Goal: Transaction & Acquisition: Purchase product/service

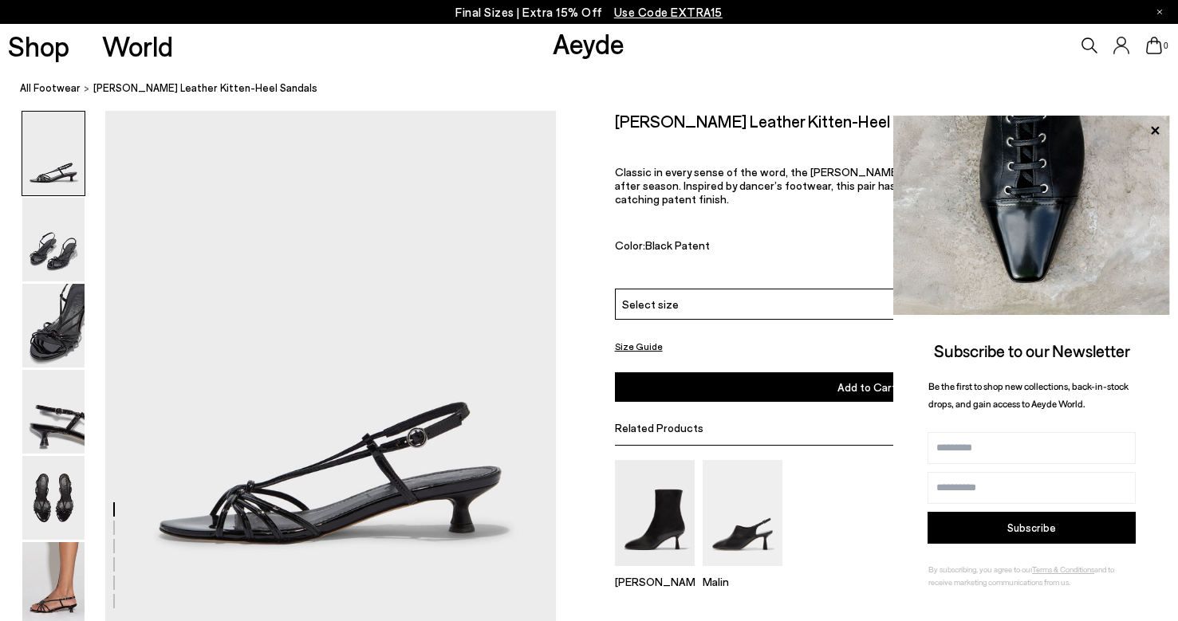
click at [729, 289] on div "Select size" at bounding box center [867, 304] width 505 height 31
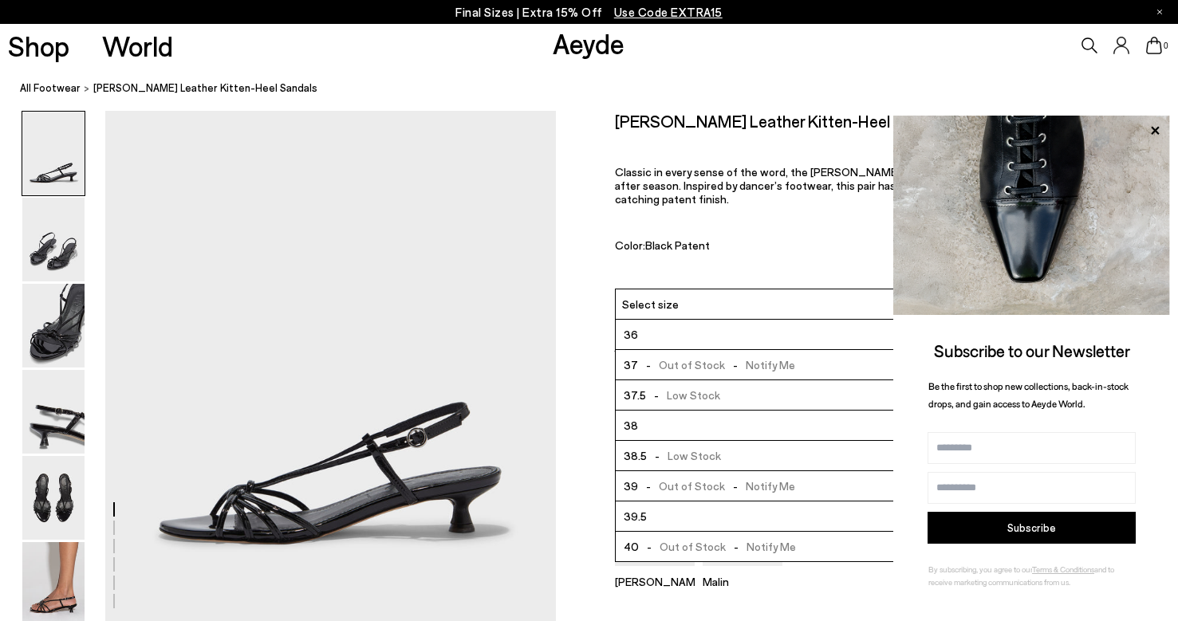
click at [687, 502] on li "39.5" at bounding box center [867, 517] width 503 height 30
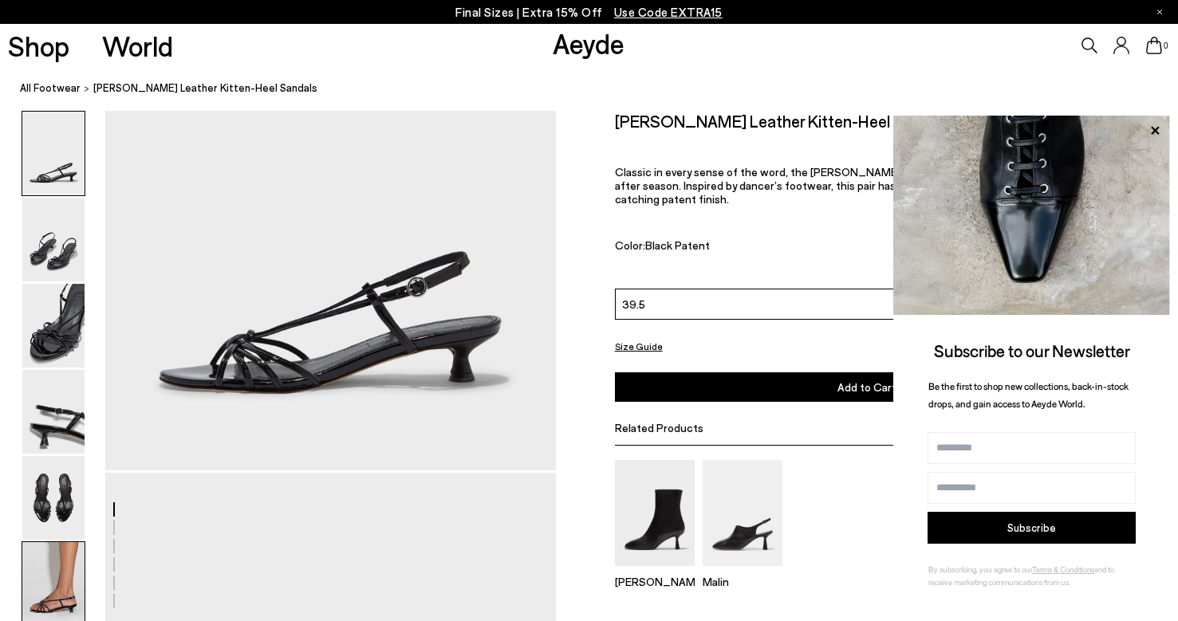
click at [61, 546] on img at bounding box center [53, 584] width 62 height 84
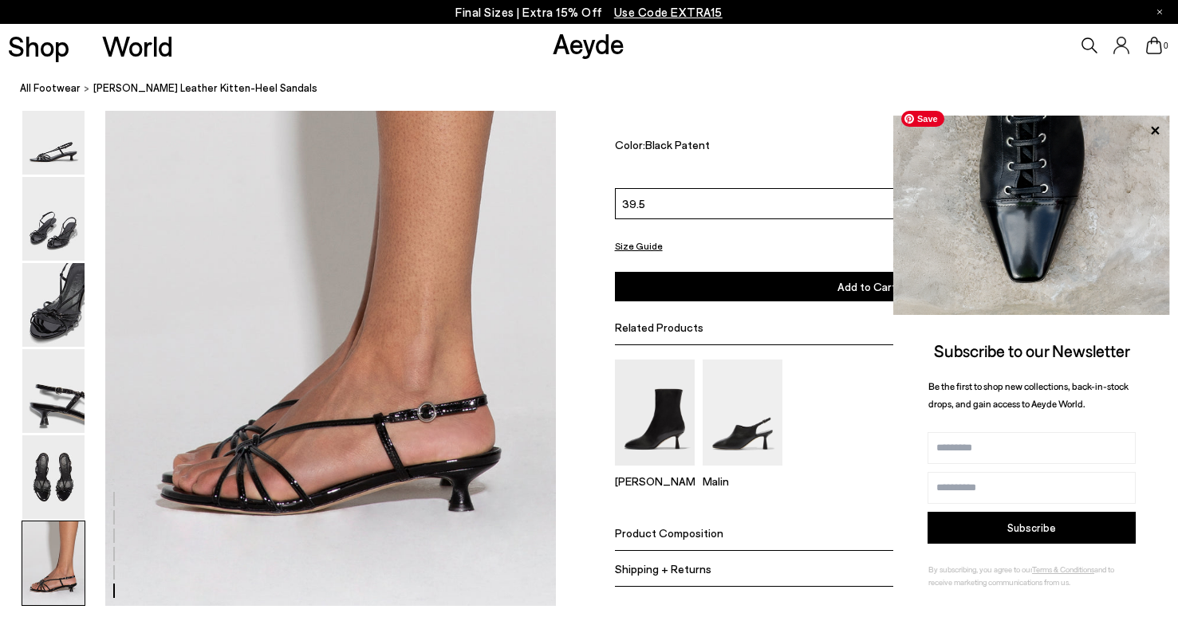
scroll to position [3035, 0]
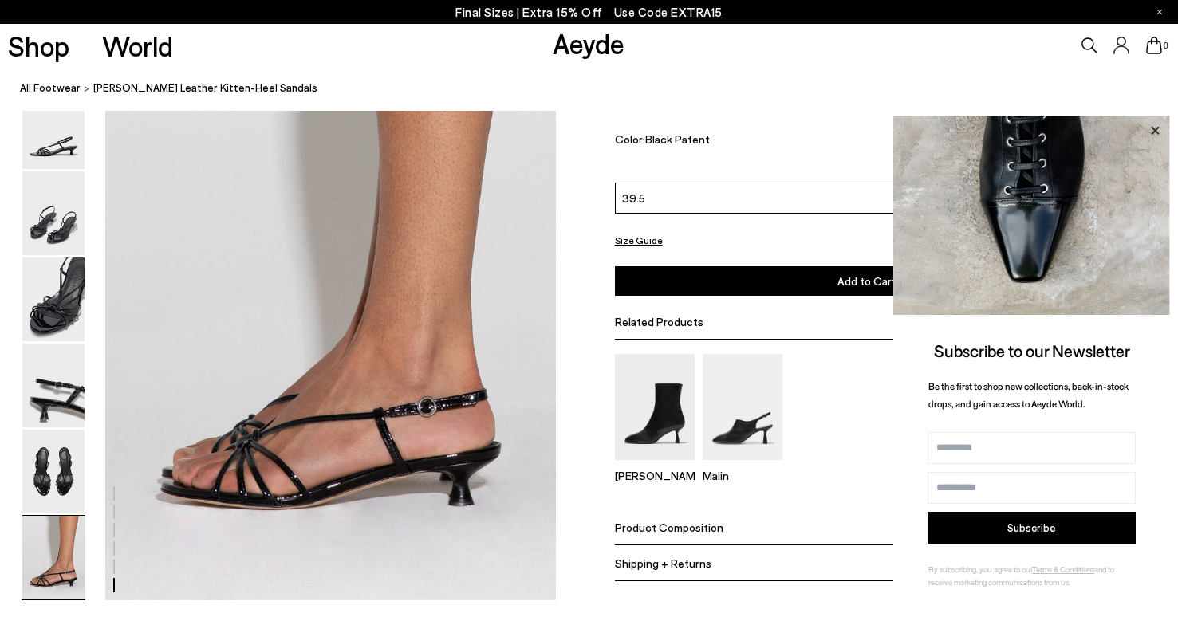
click at [1160, 128] on icon at bounding box center [1154, 130] width 21 height 21
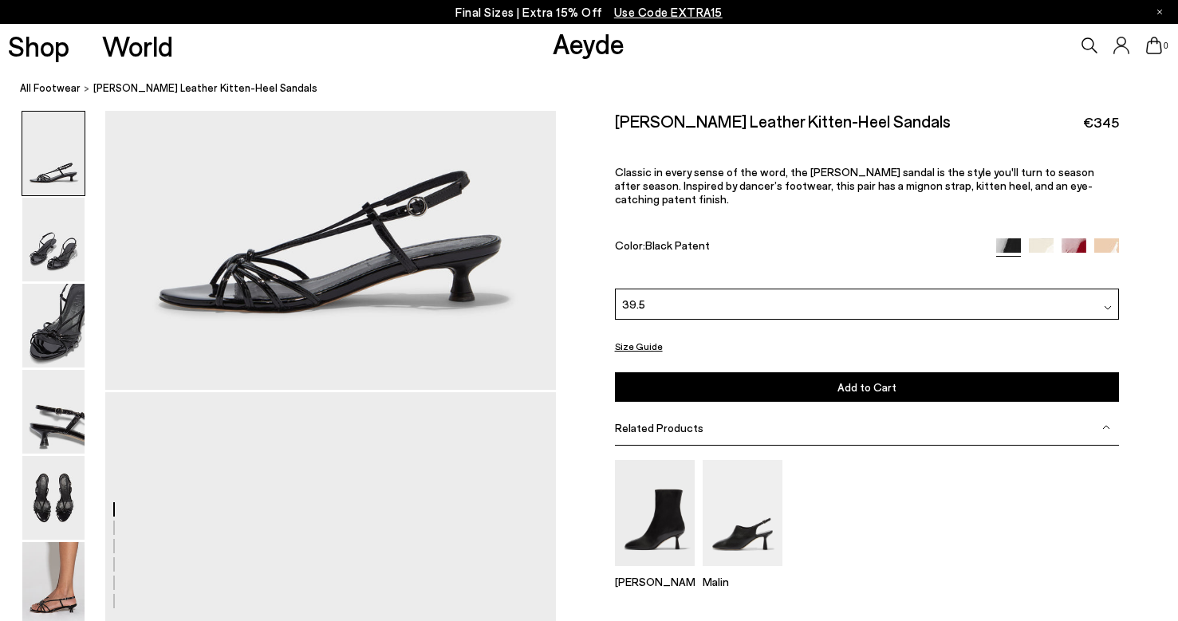
scroll to position [233, 0]
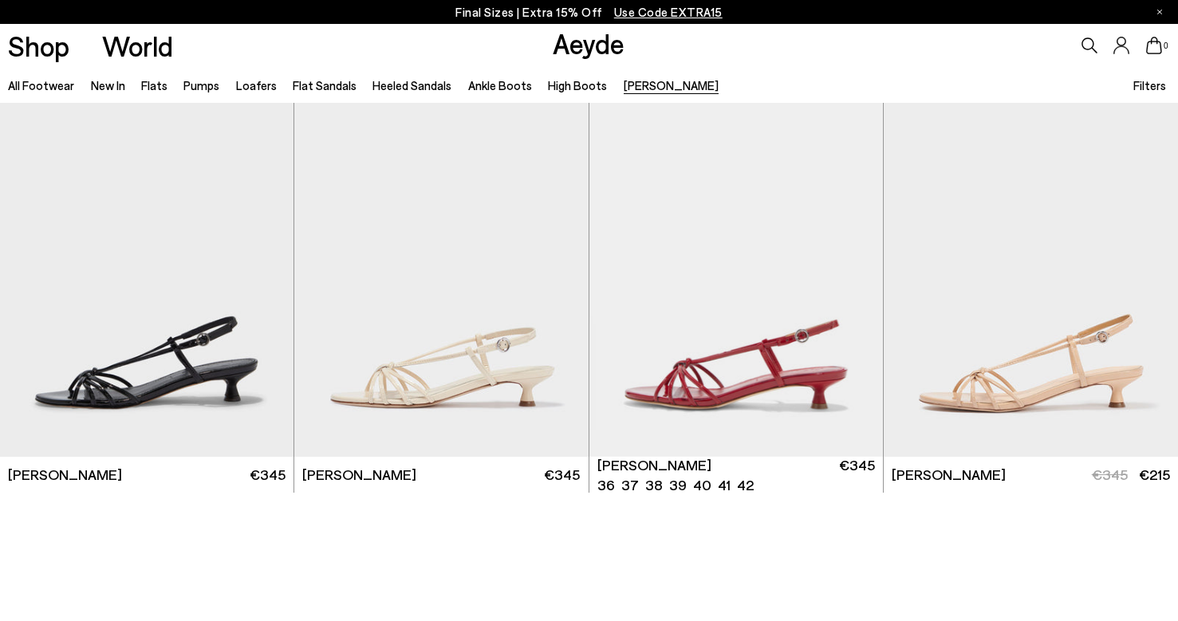
scroll to position [10, 0]
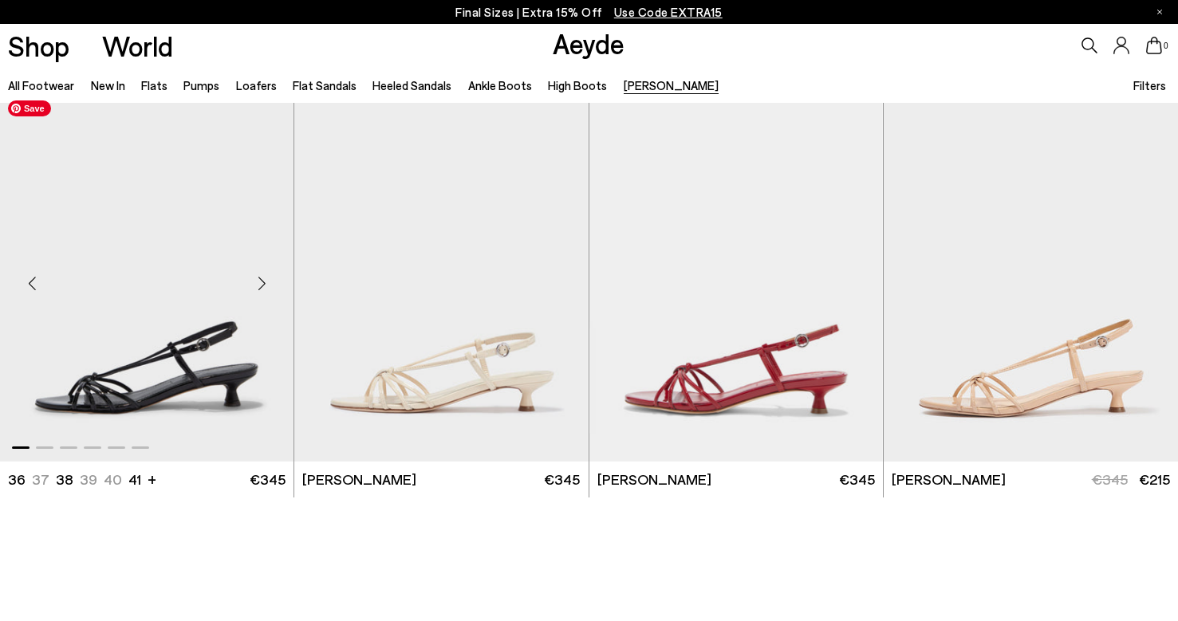
click at [138, 350] on img "1 / 6" at bounding box center [146, 277] width 293 height 369
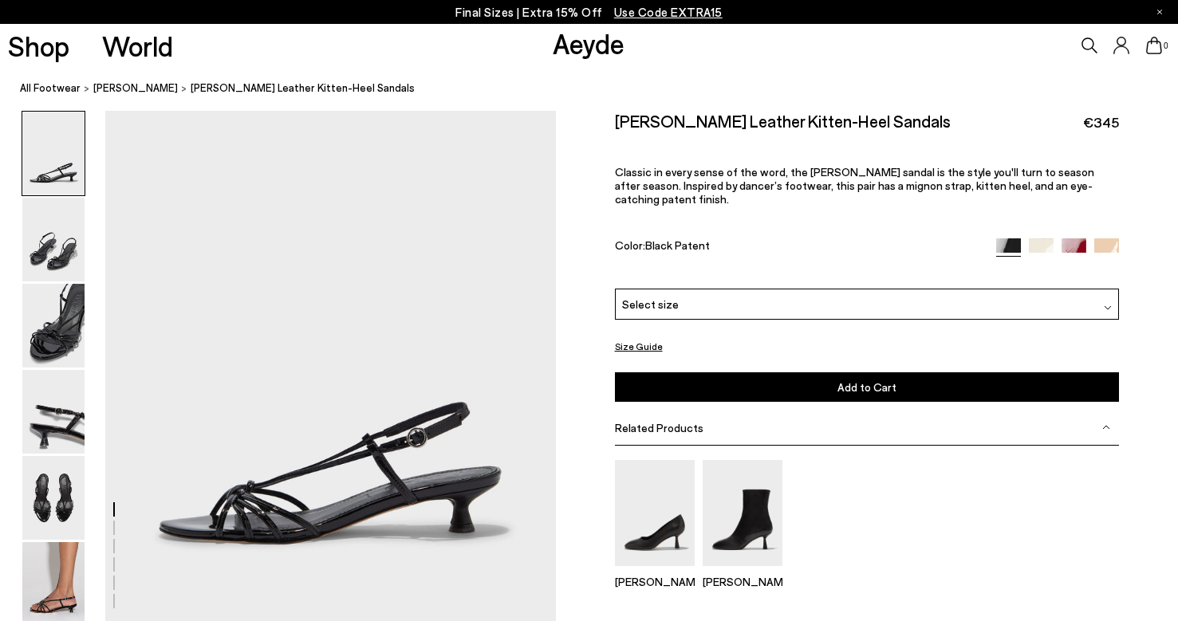
click at [502, 15] on p "Final Sizes | Extra 15% Off Use Code EXTRA15" at bounding box center [588, 12] width 267 height 20
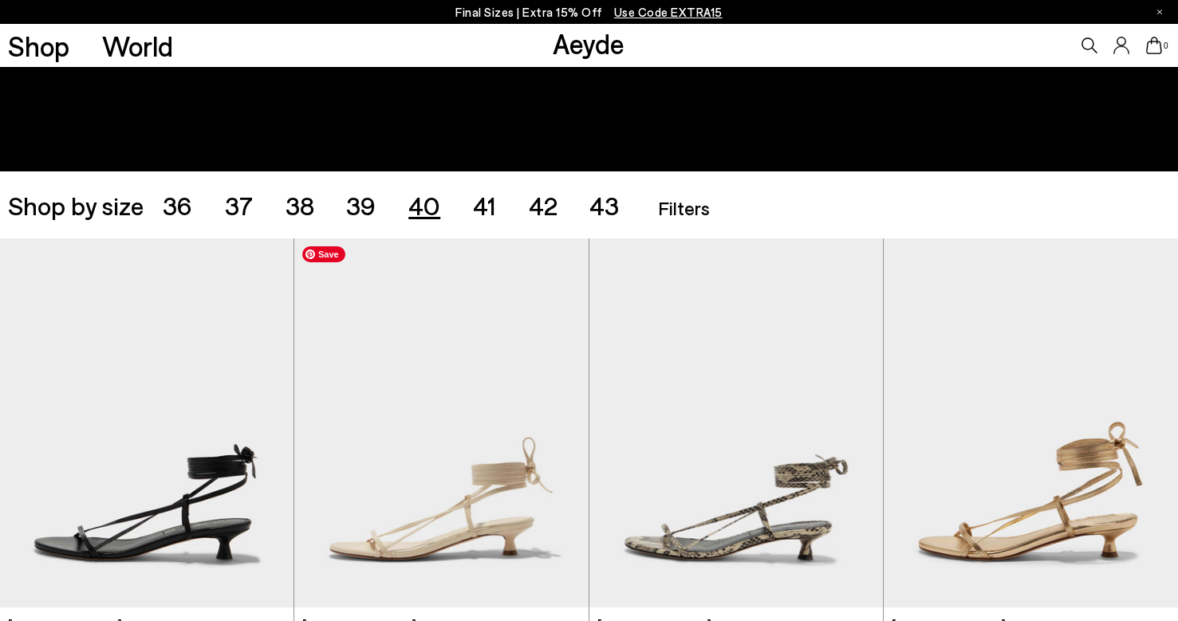
click at [420, 208] on span "40" at bounding box center [424, 205] width 32 height 30
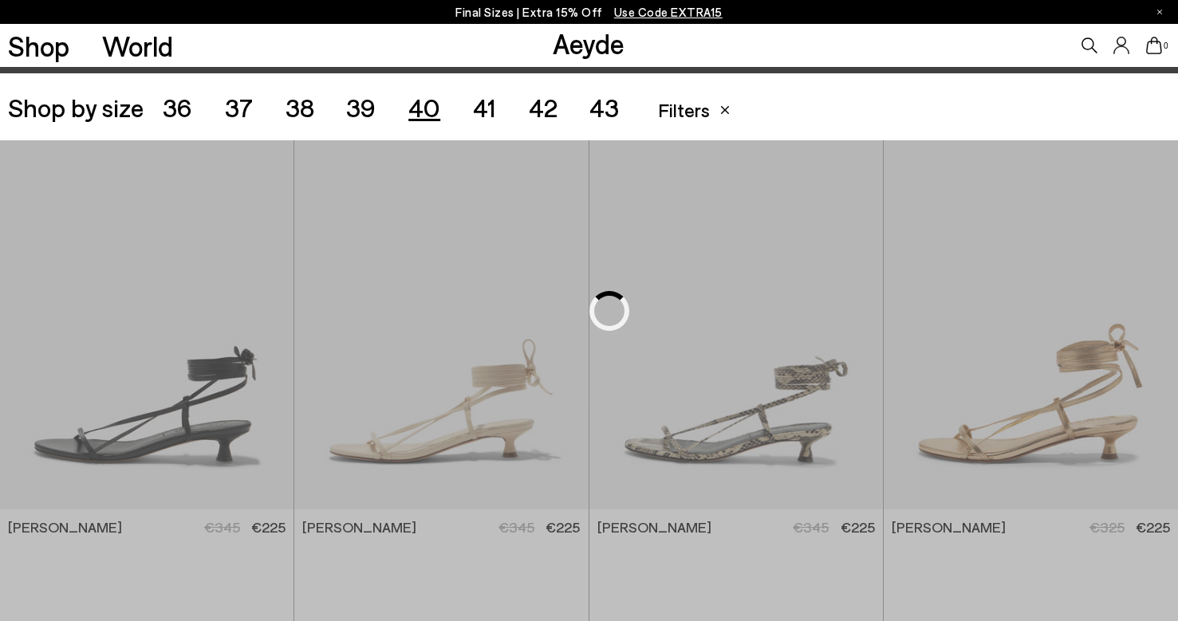
scroll to position [328, 0]
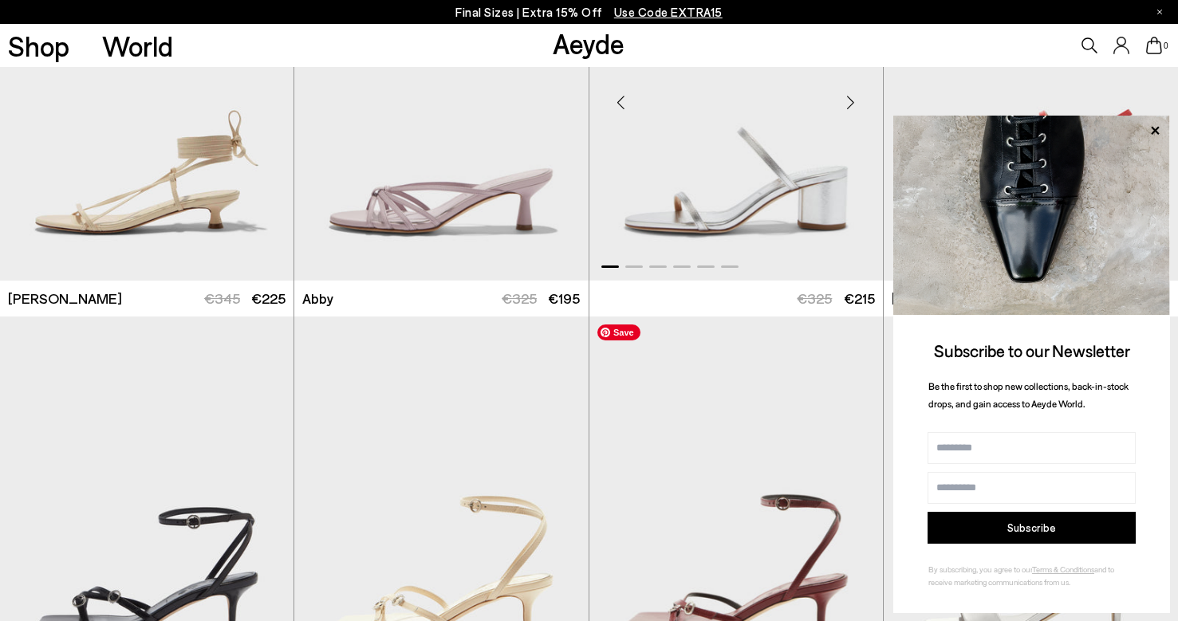
scroll to position [556, 0]
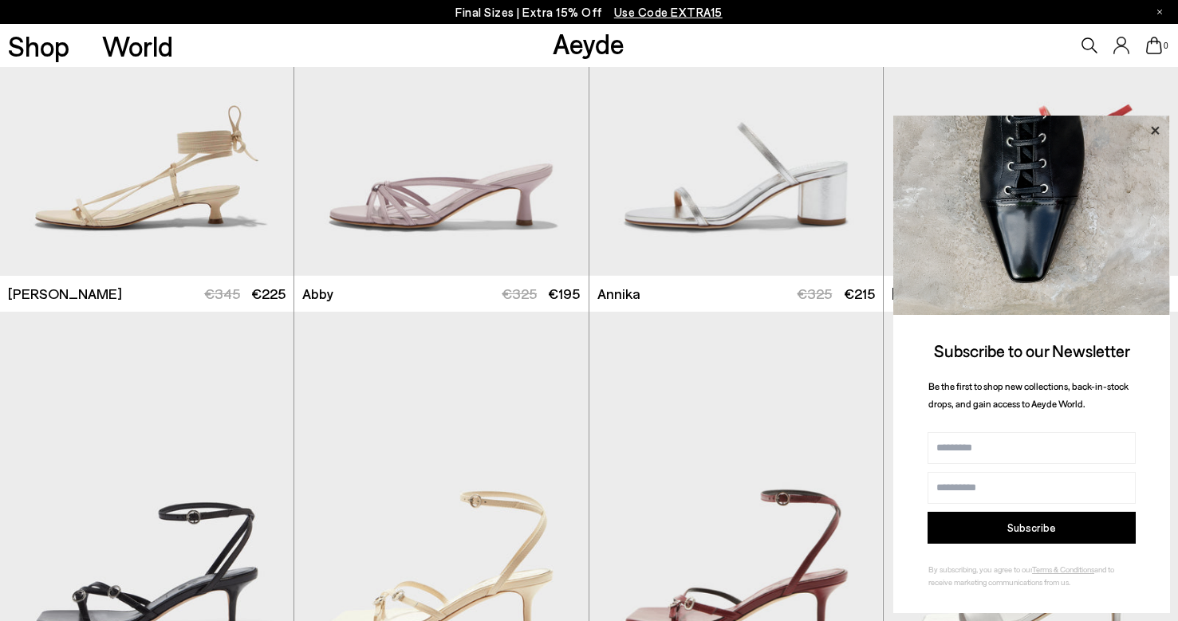
click at [1154, 132] on icon at bounding box center [1154, 130] width 21 height 21
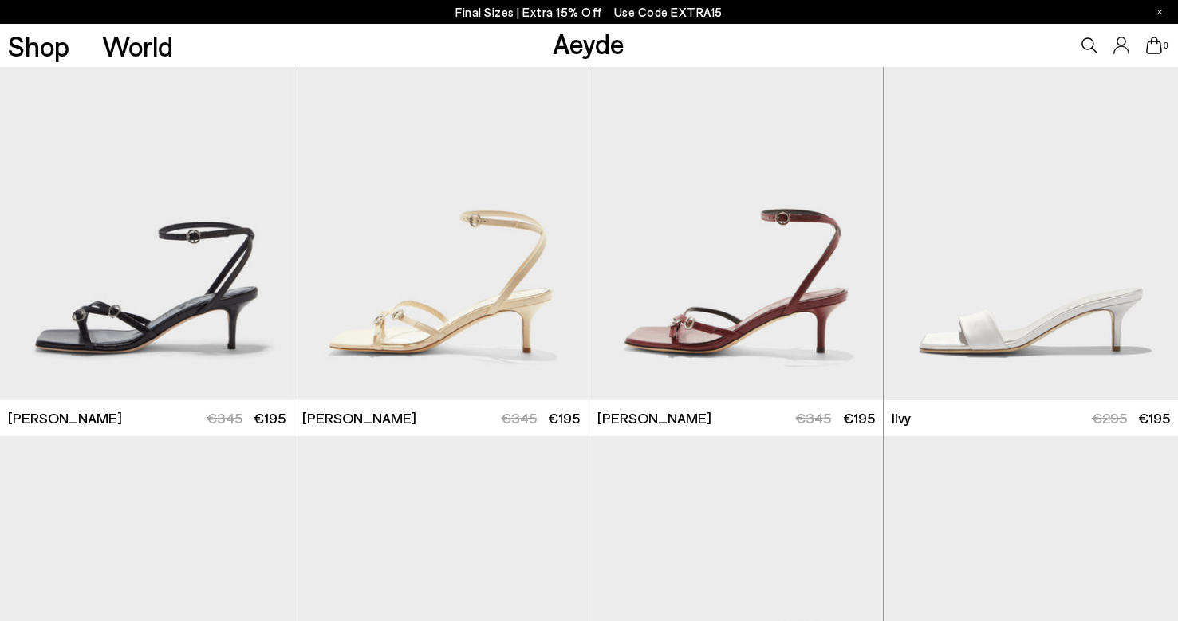
scroll to position [839, 0]
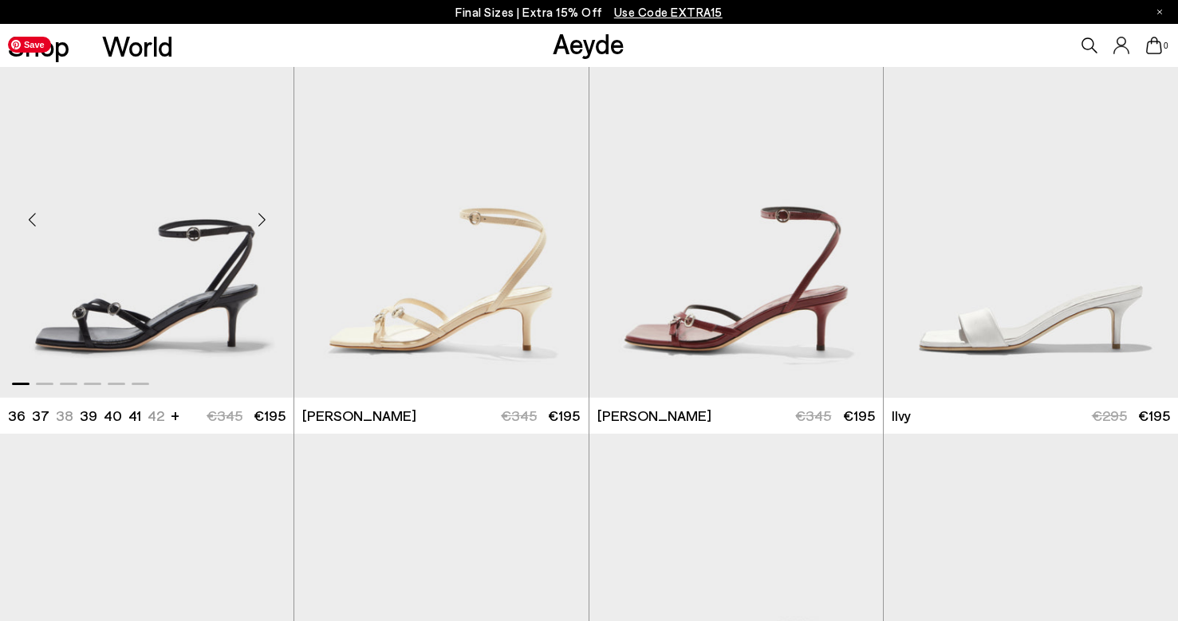
click at [129, 277] on img "1 / 6" at bounding box center [146, 213] width 293 height 369
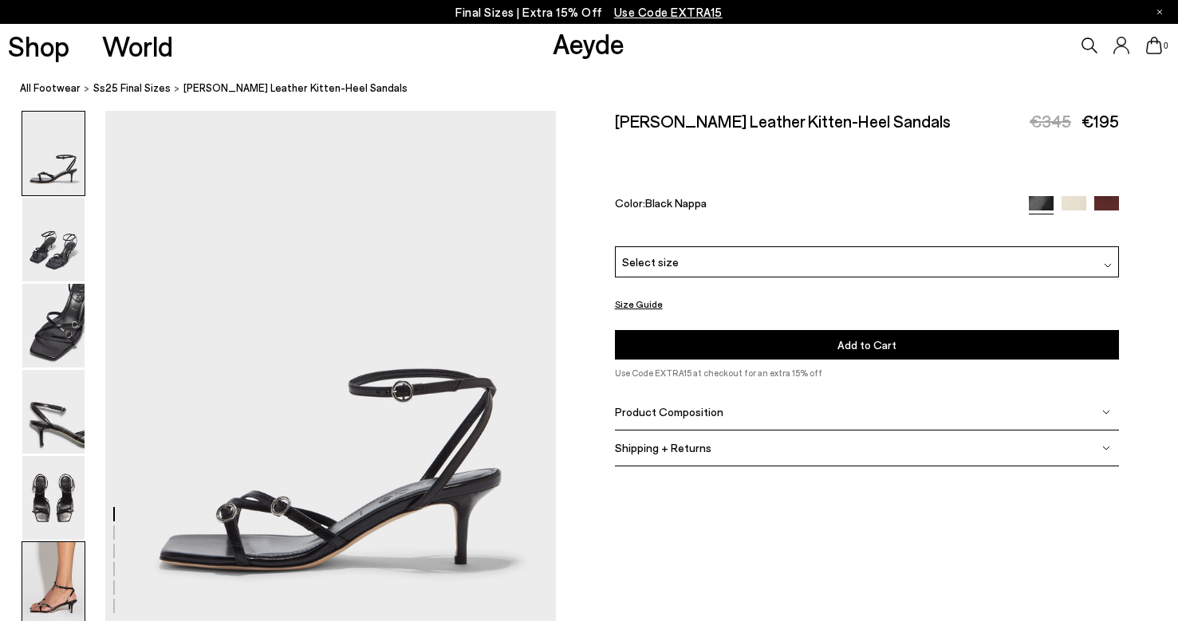
click at [44, 594] on img at bounding box center [53, 584] width 62 height 84
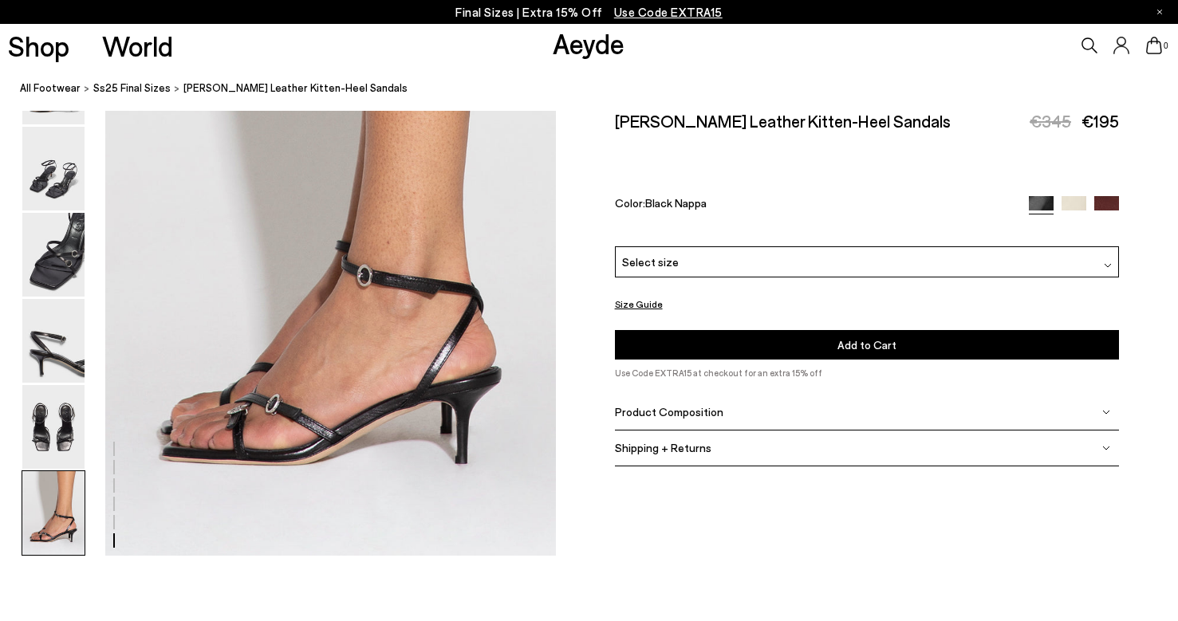
scroll to position [3022, 0]
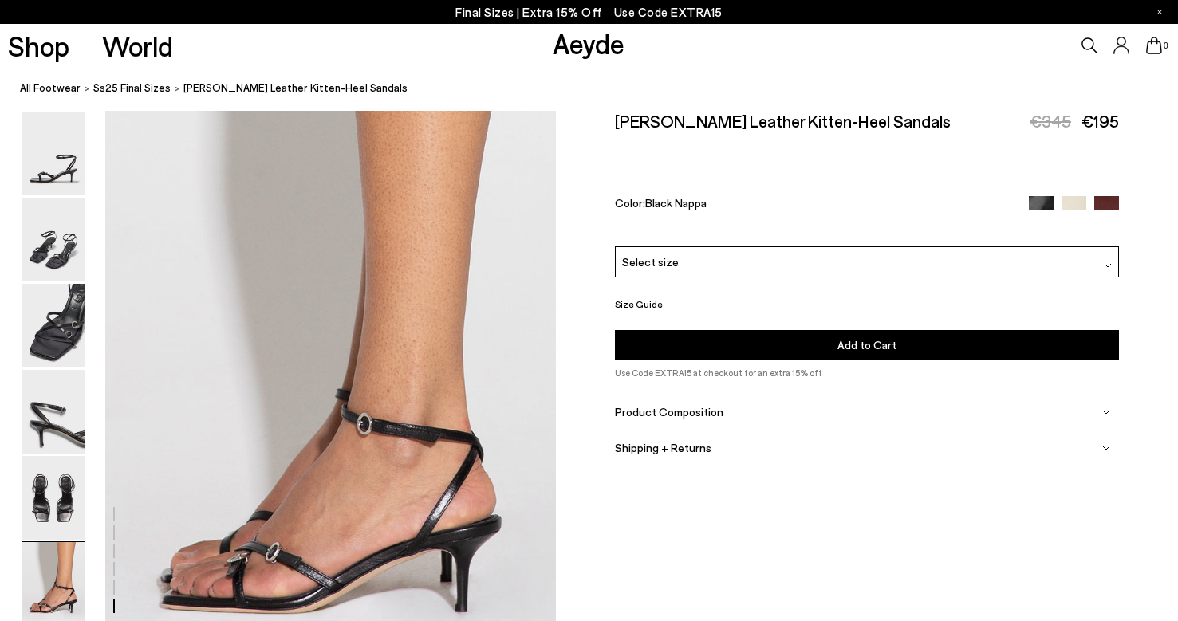
click at [56, 336] on img at bounding box center [53, 326] width 62 height 84
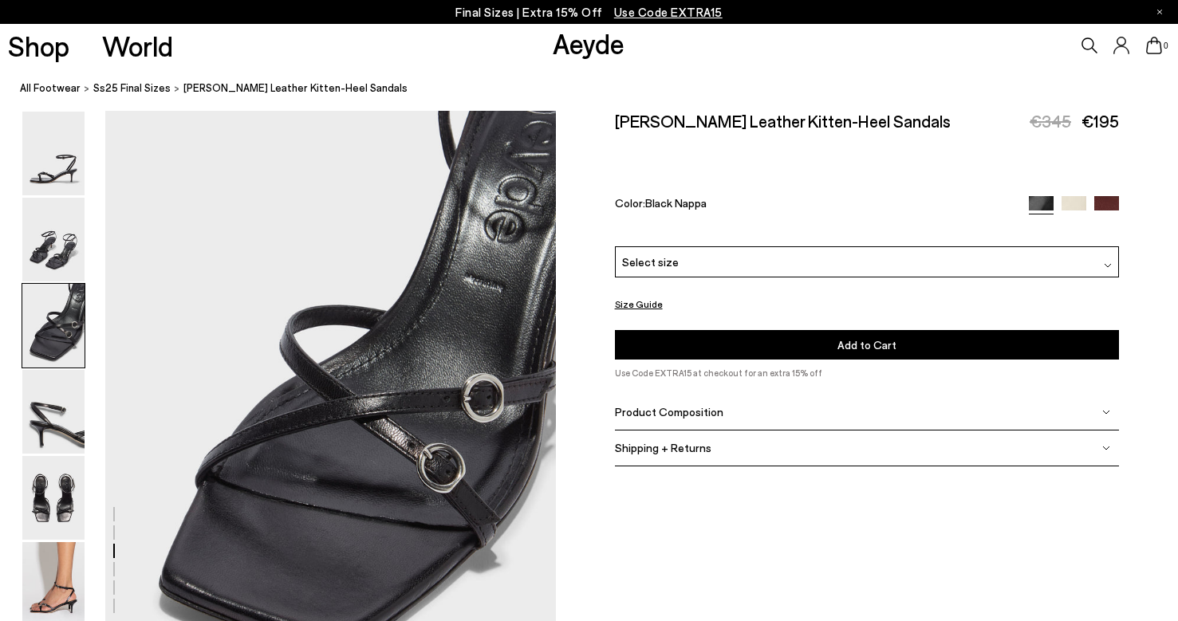
scroll to position [1207, 0]
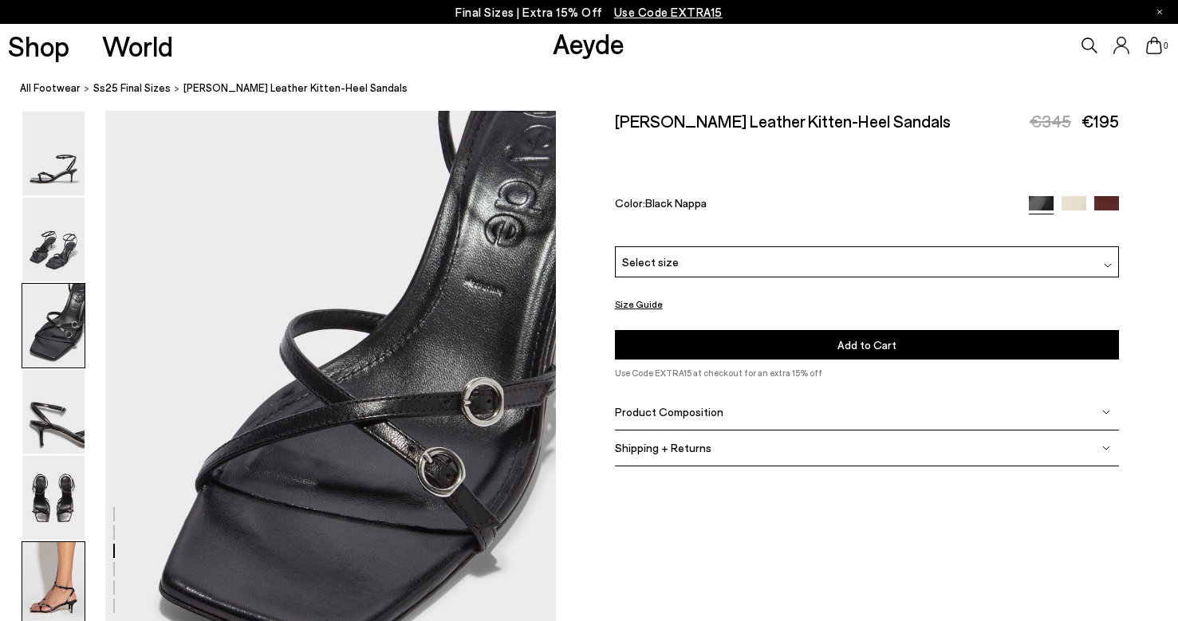
click at [60, 585] on img at bounding box center [53, 584] width 62 height 84
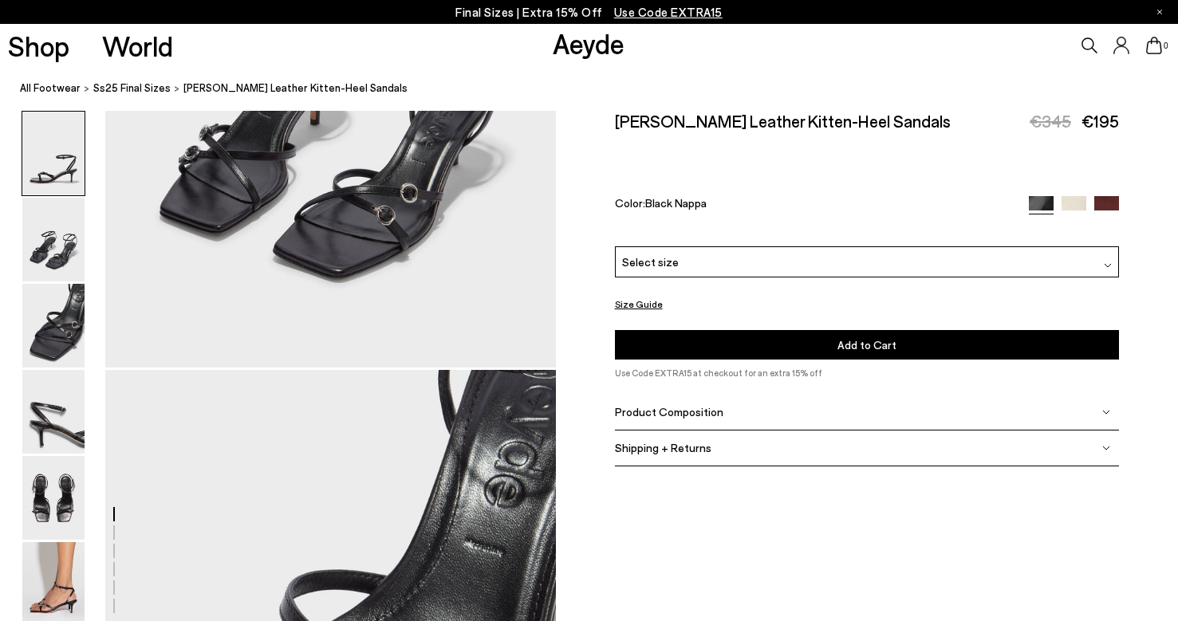
scroll to position [0, 0]
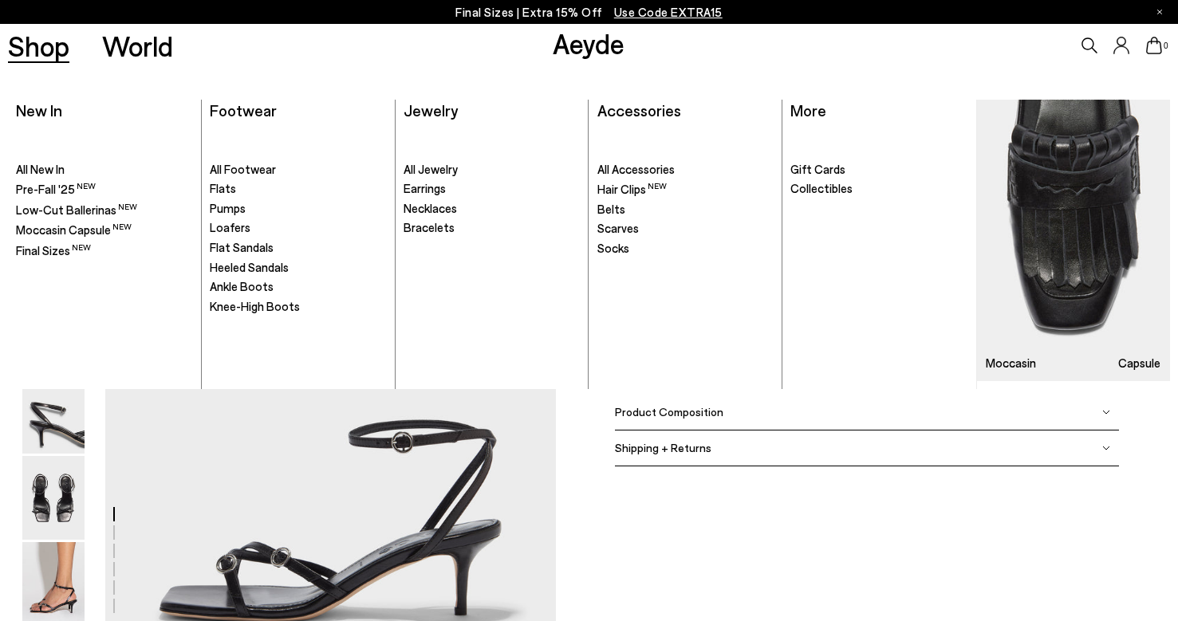
click at [661, 14] on span "Use Code EXTRA15" at bounding box center [668, 12] width 108 height 14
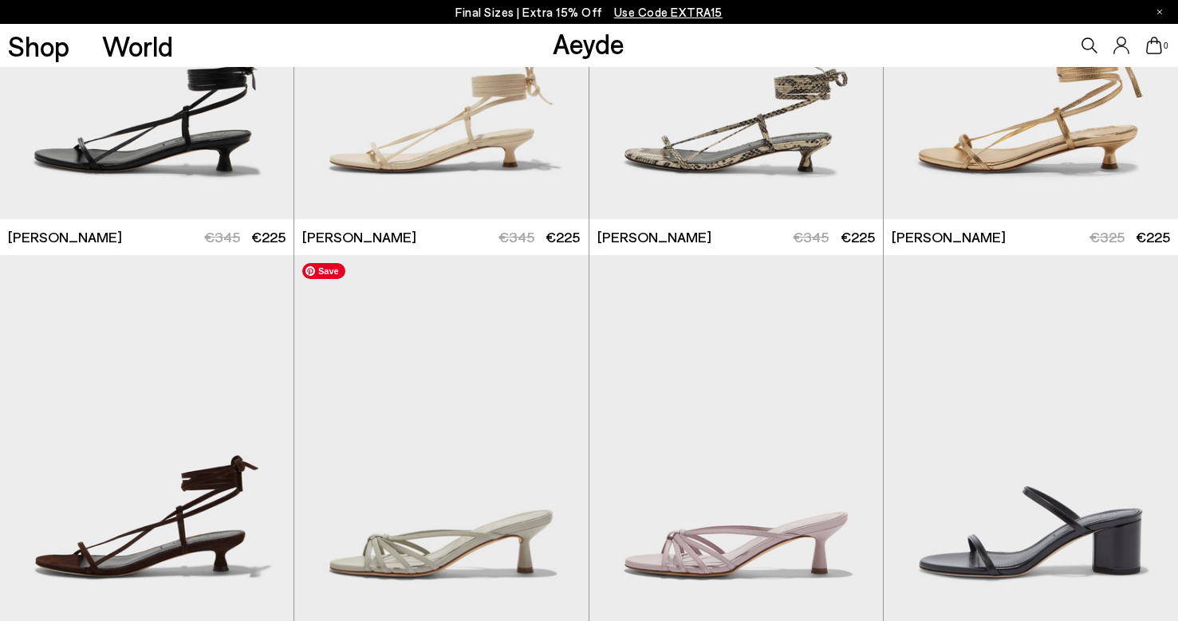
scroll to position [614, 0]
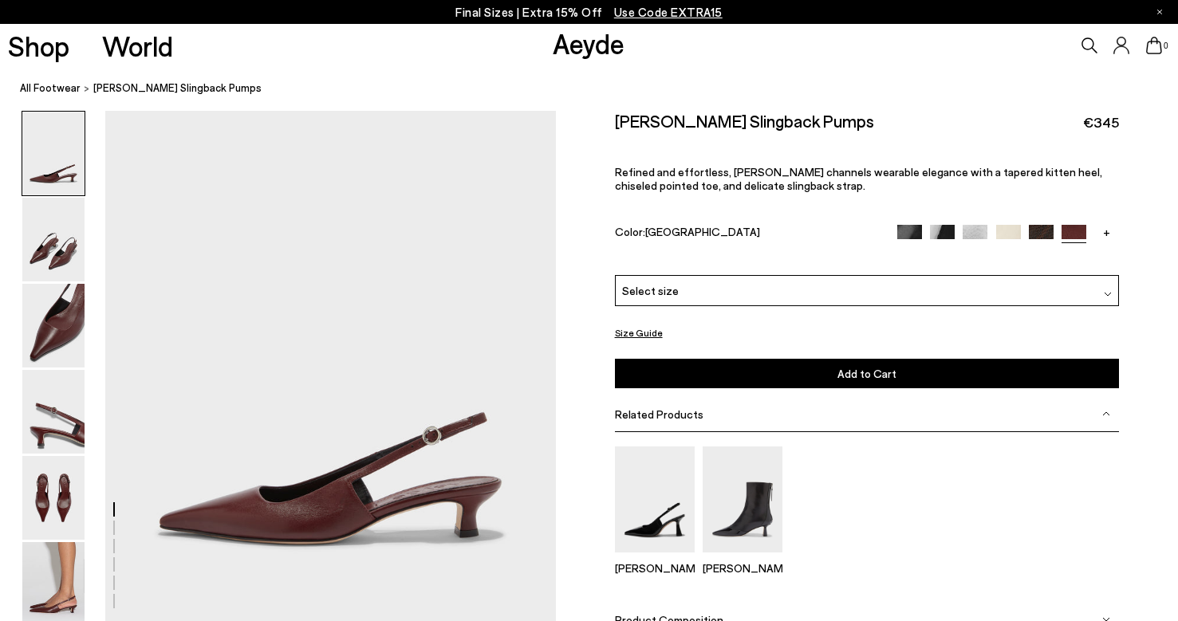
click at [697, 275] on div "Select size" at bounding box center [867, 290] width 505 height 31
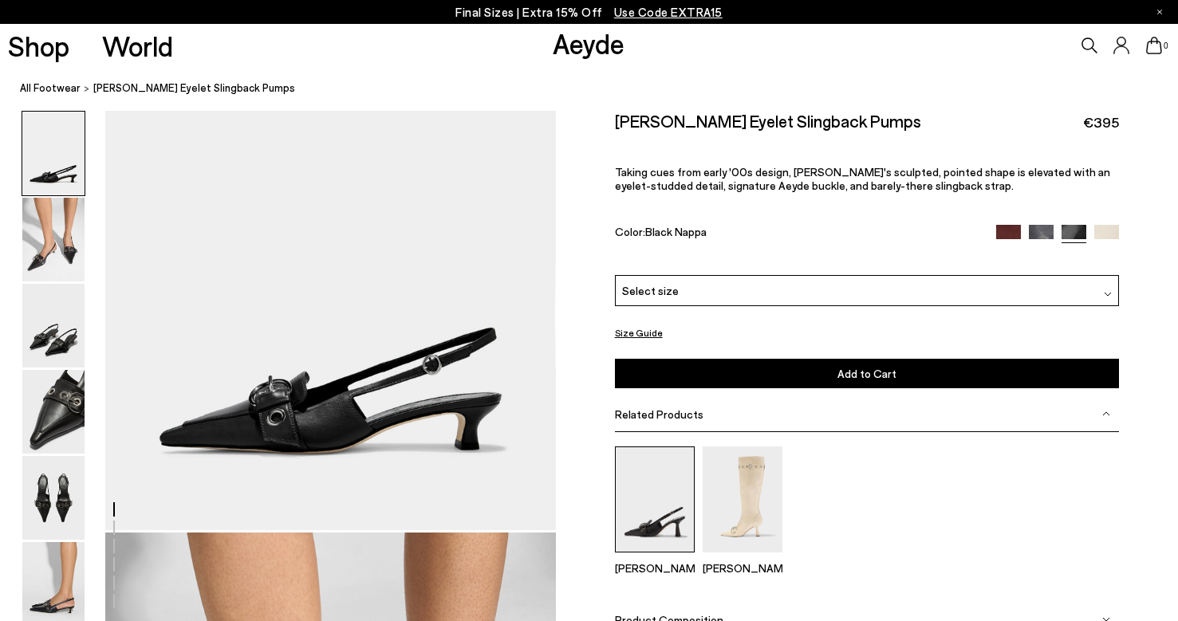
scroll to position [100, 0]
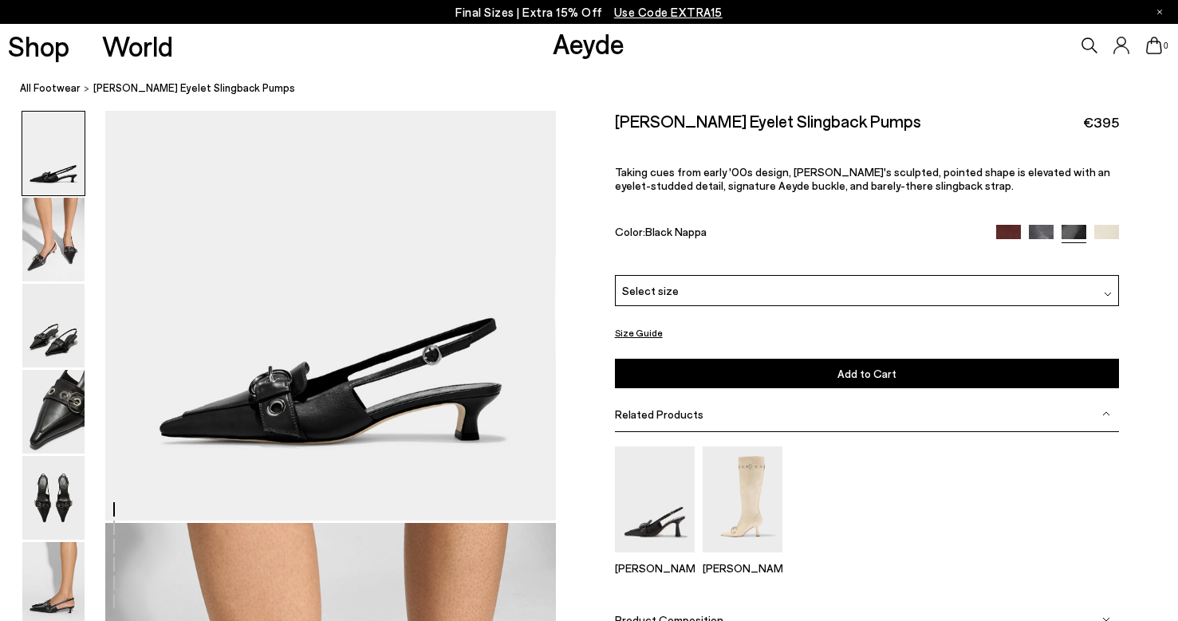
click at [810, 275] on div "Select size" at bounding box center [867, 290] width 505 height 31
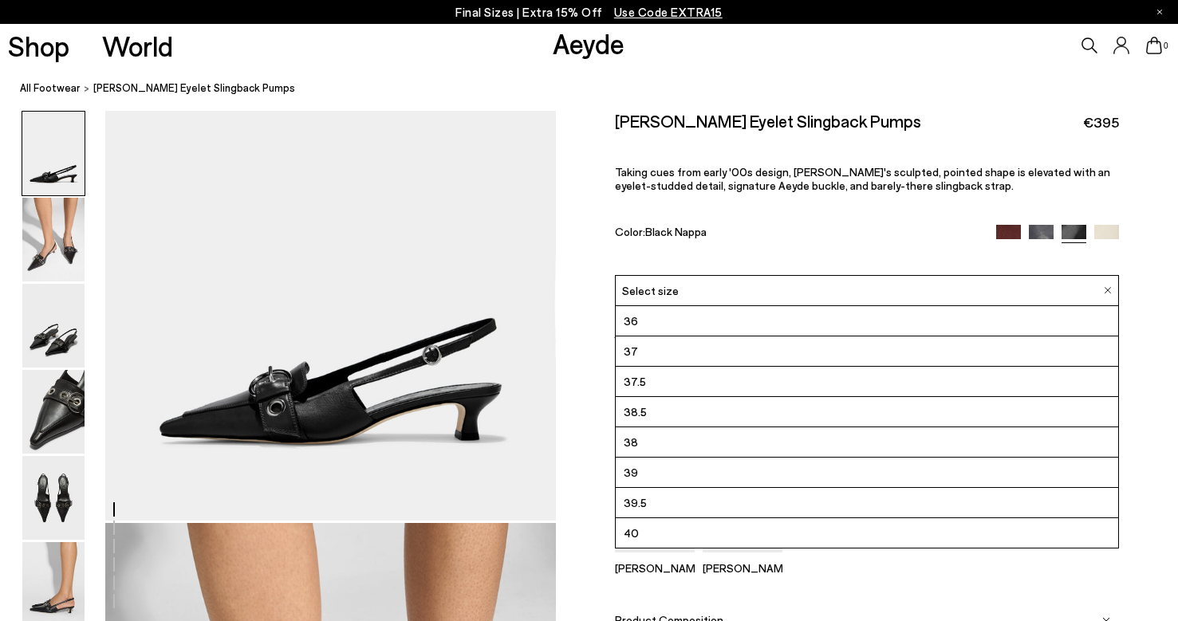
click at [762, 458] on li "39" at bounding box center [867, 473] width 503 height 30
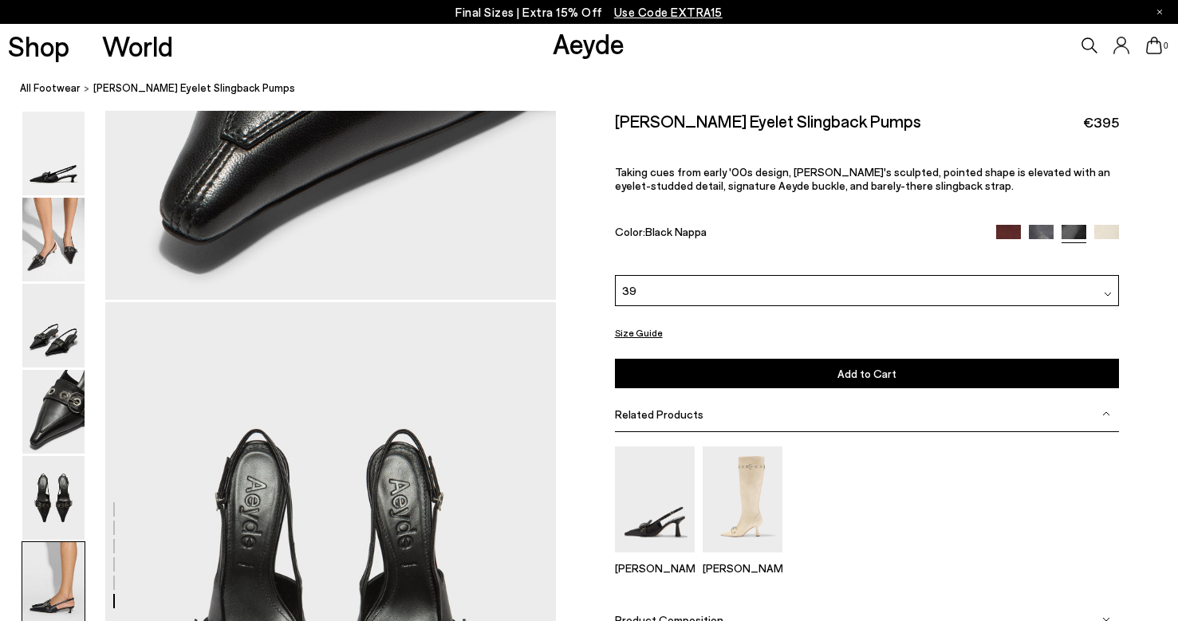
scroll to position [1610, 0]
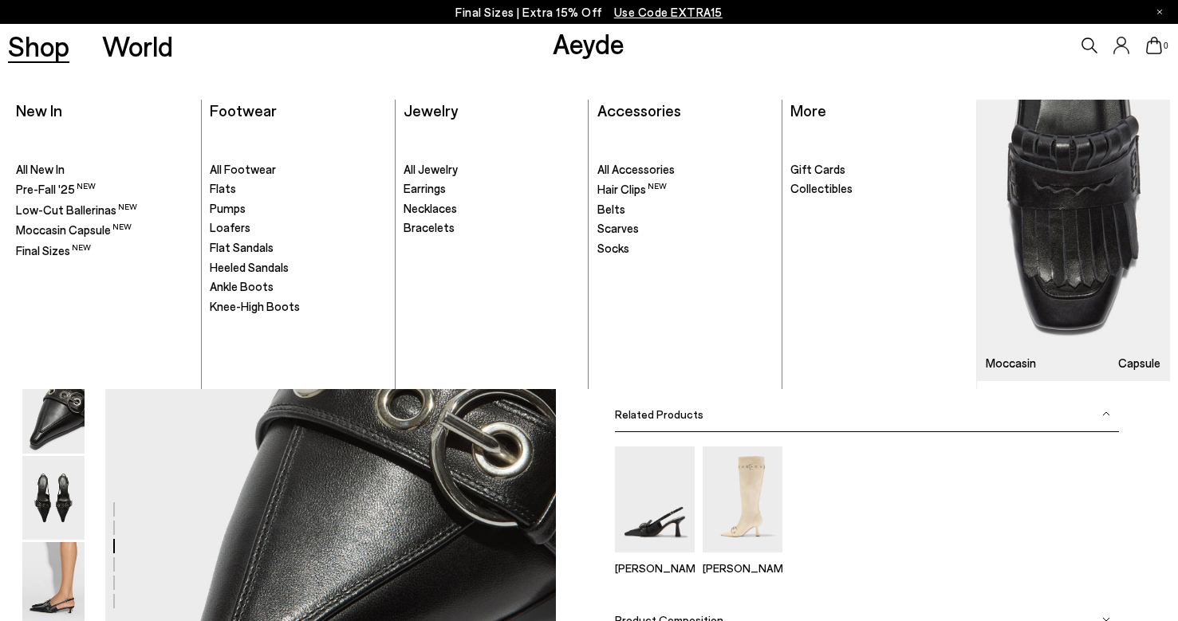
click at [30, 40] on link "Shop" at bounding box center [38, 46] width 61 height 28
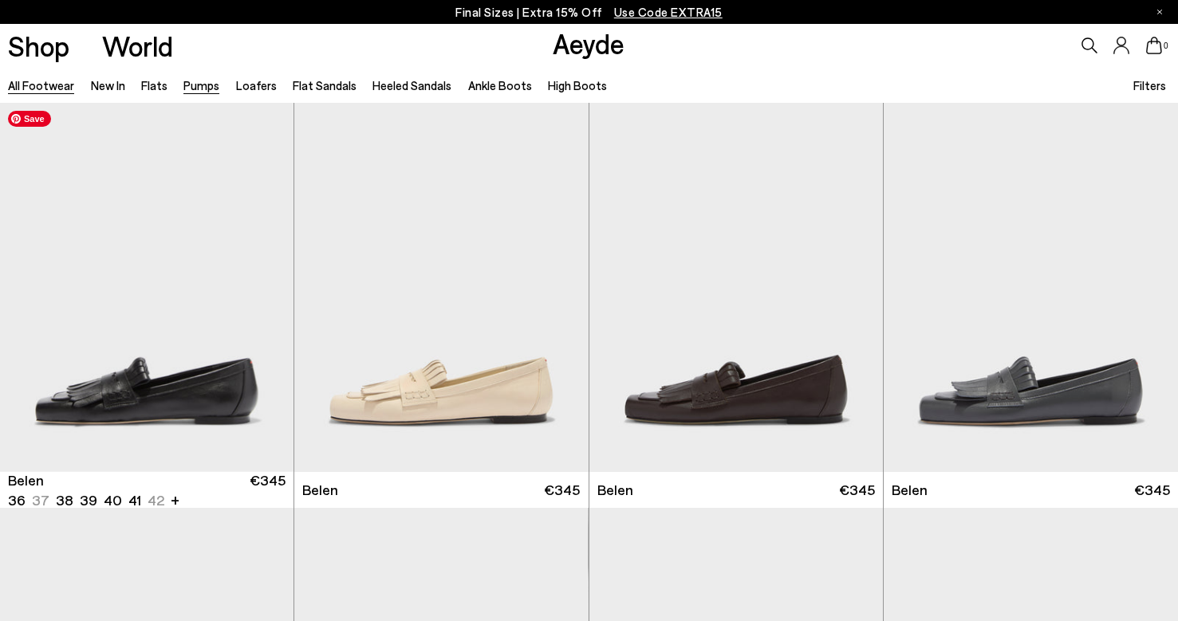
click at [196, 82] on link "Pumps" at bounding box center [201, 85] width 36 height 14
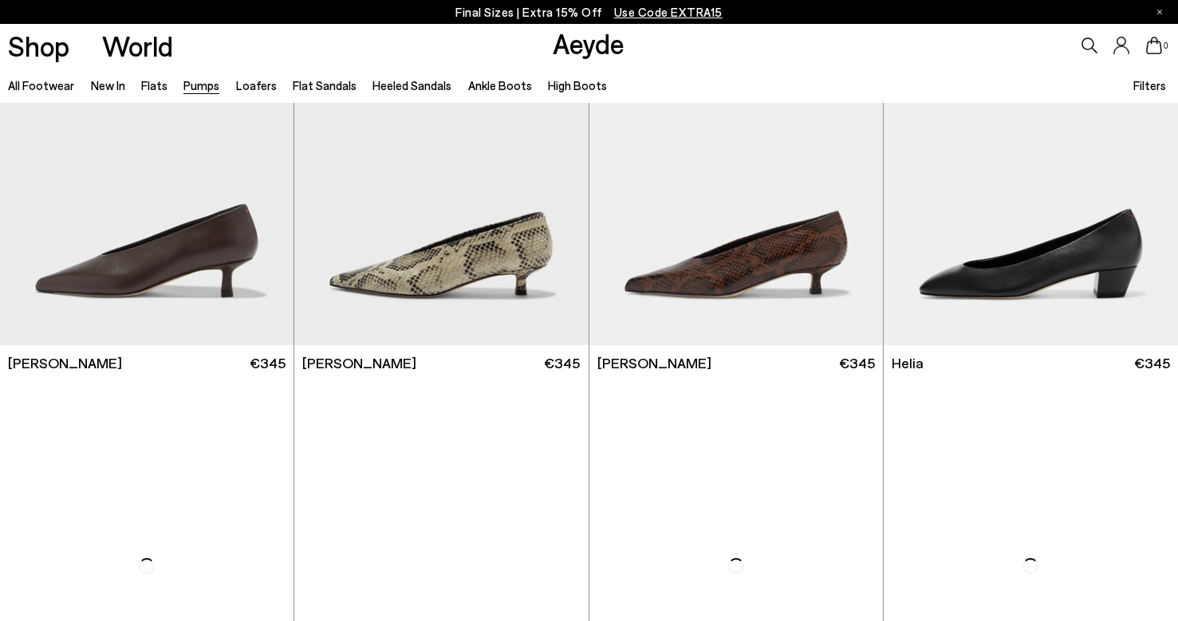
scroll to position [2095, 0]
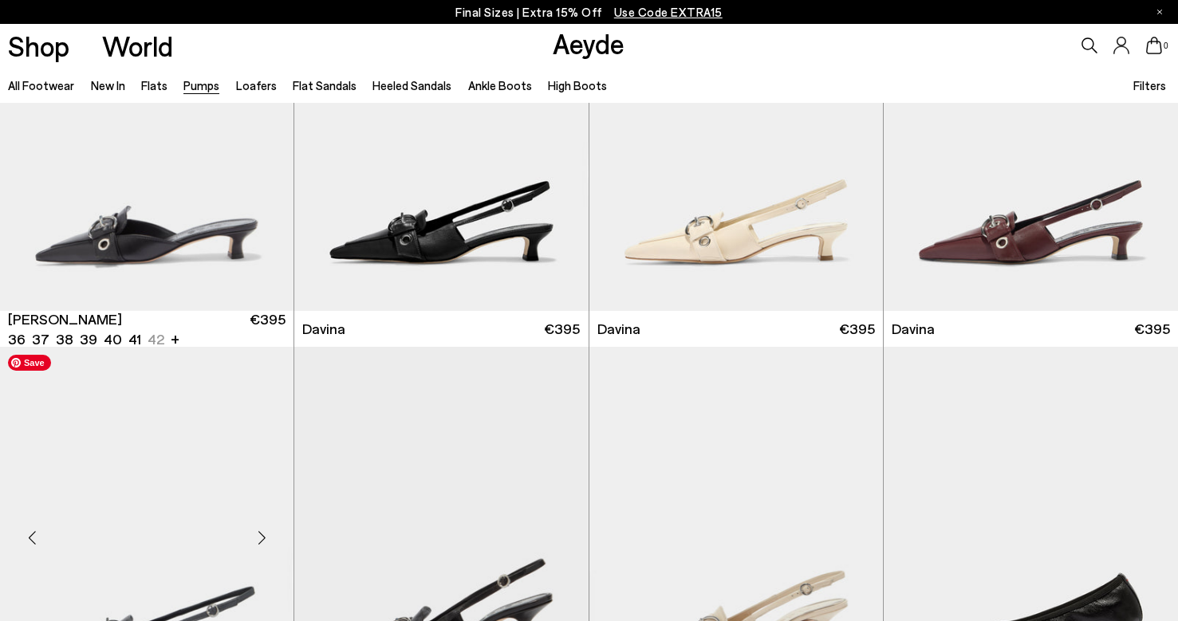
scroll to position [2998, 0]
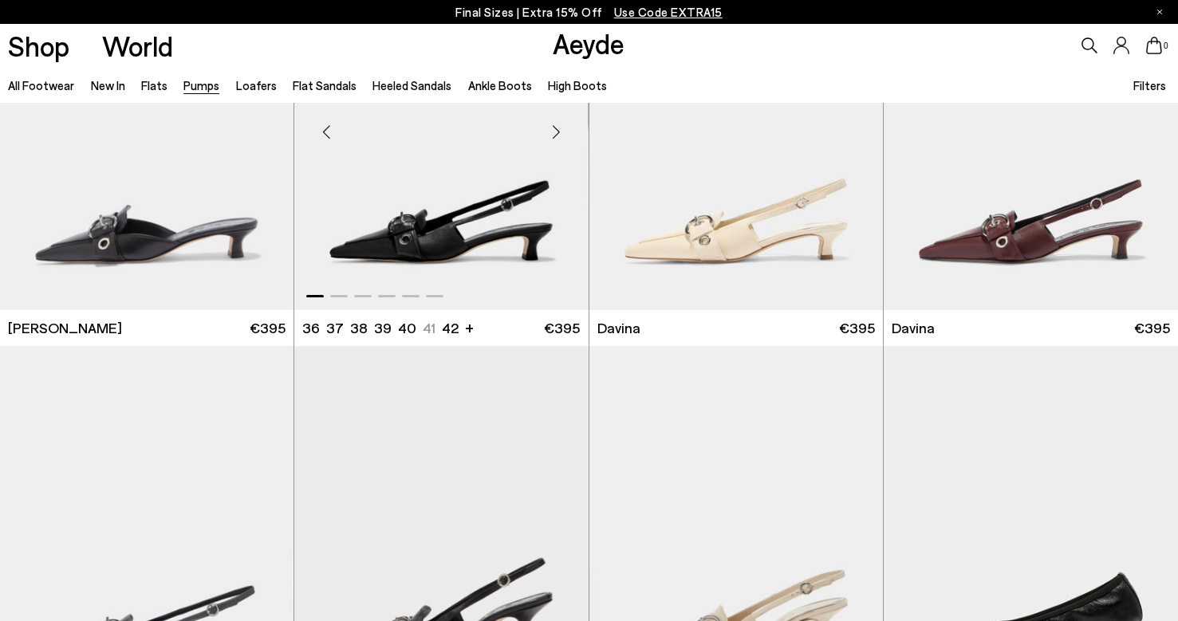
click at [479, 270] on img "1 / 6" at bounding box center [440, 125] width 293 height 369
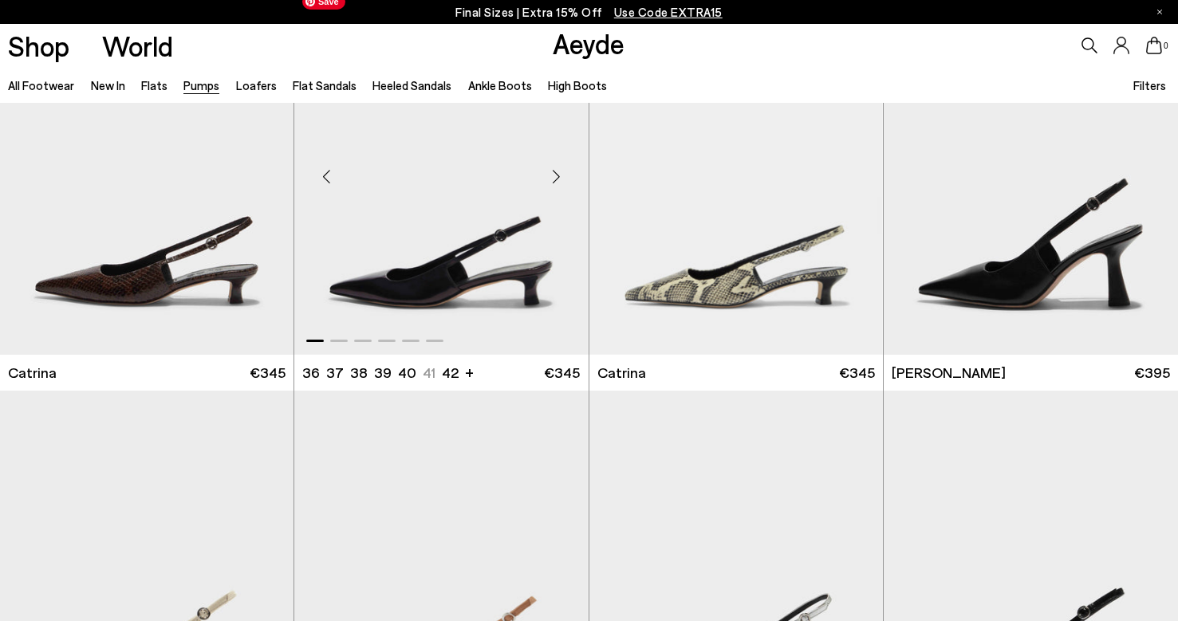
scroll to position [4576, 0]
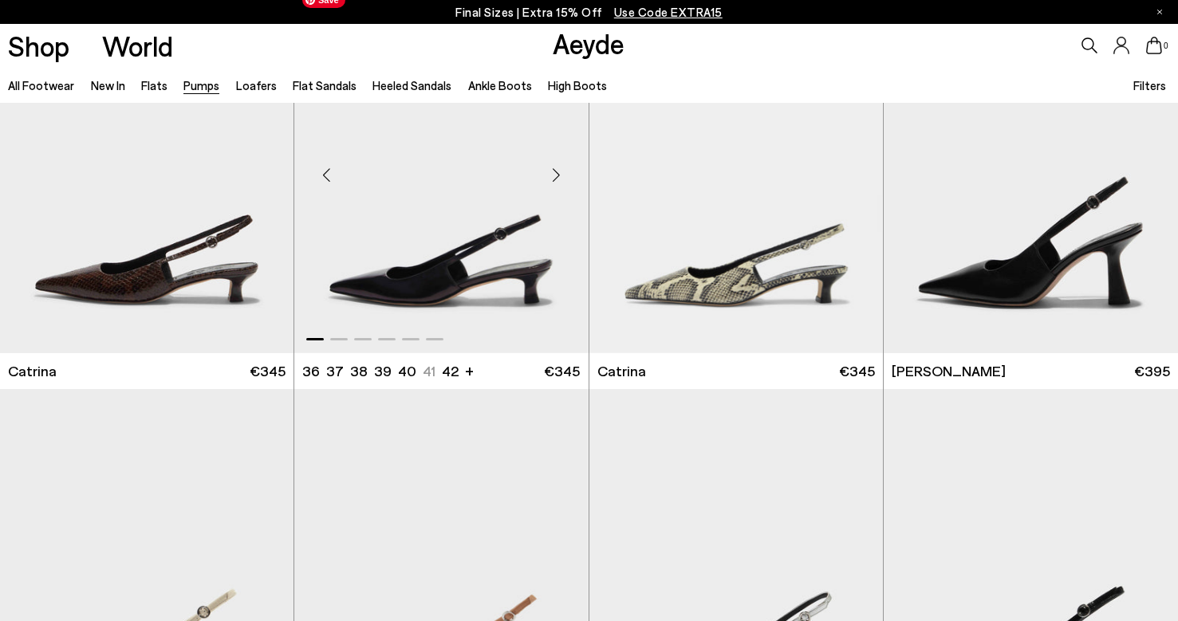
click at [459, 272] on img "1 / 6" at bounding box center [440, 168] width 293 height 369
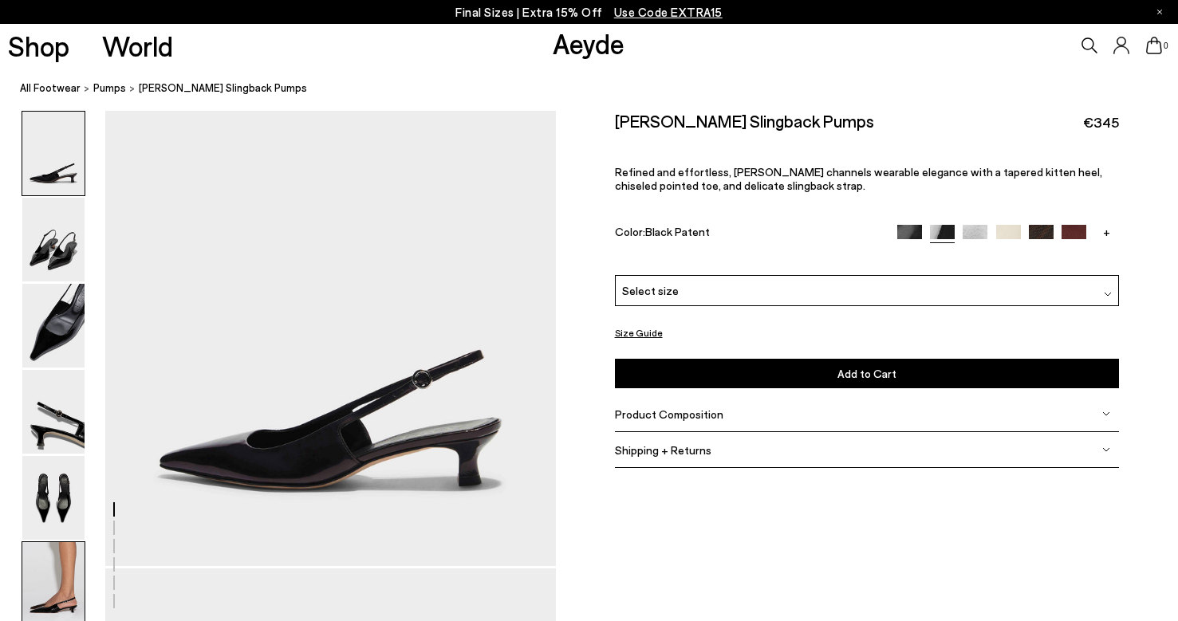
click at [56, 577] on img at bounding box center [53, 584] width 62 height 84
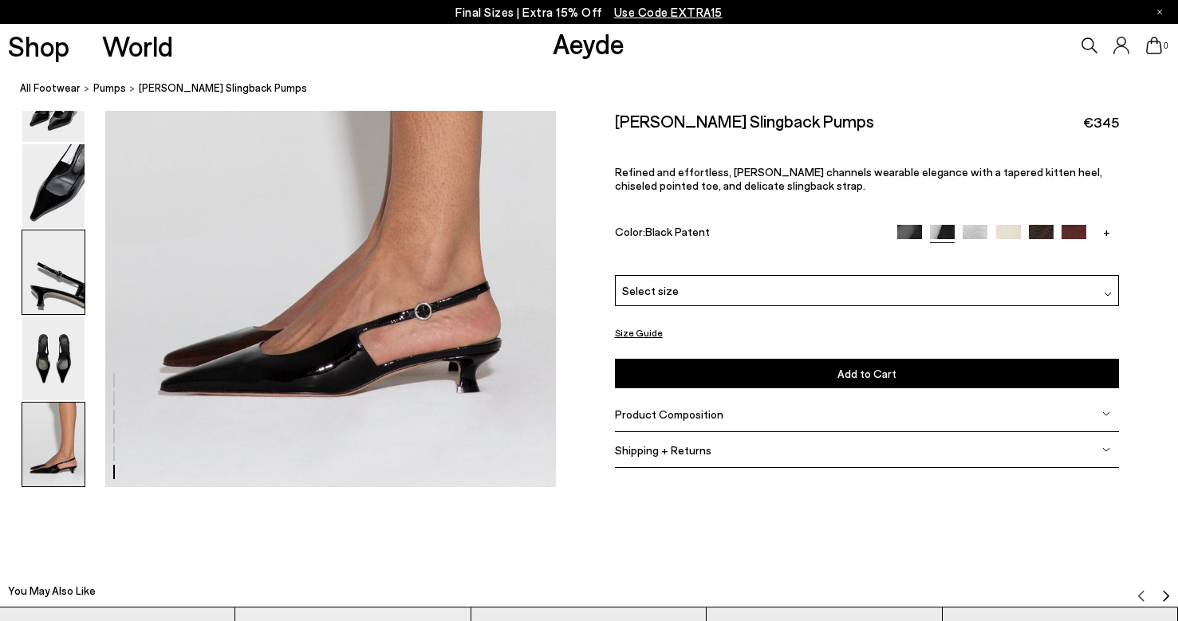
click at [62, 297] on img at bounding box center [53, 272] width 62 height 84
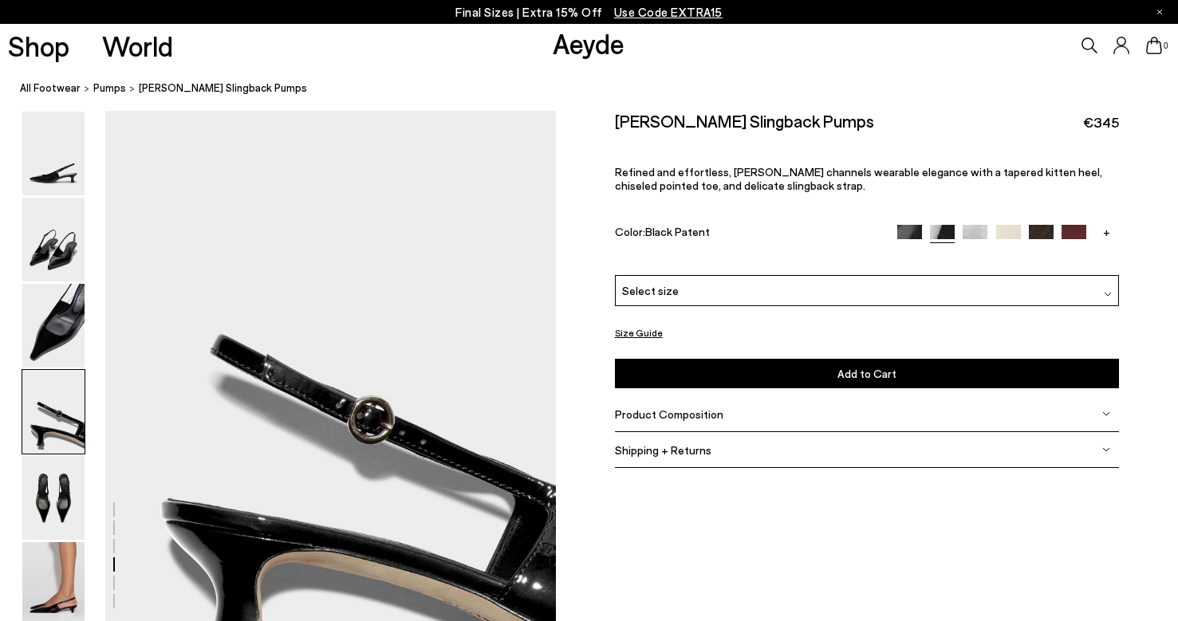
scroll to position [1720, 0]
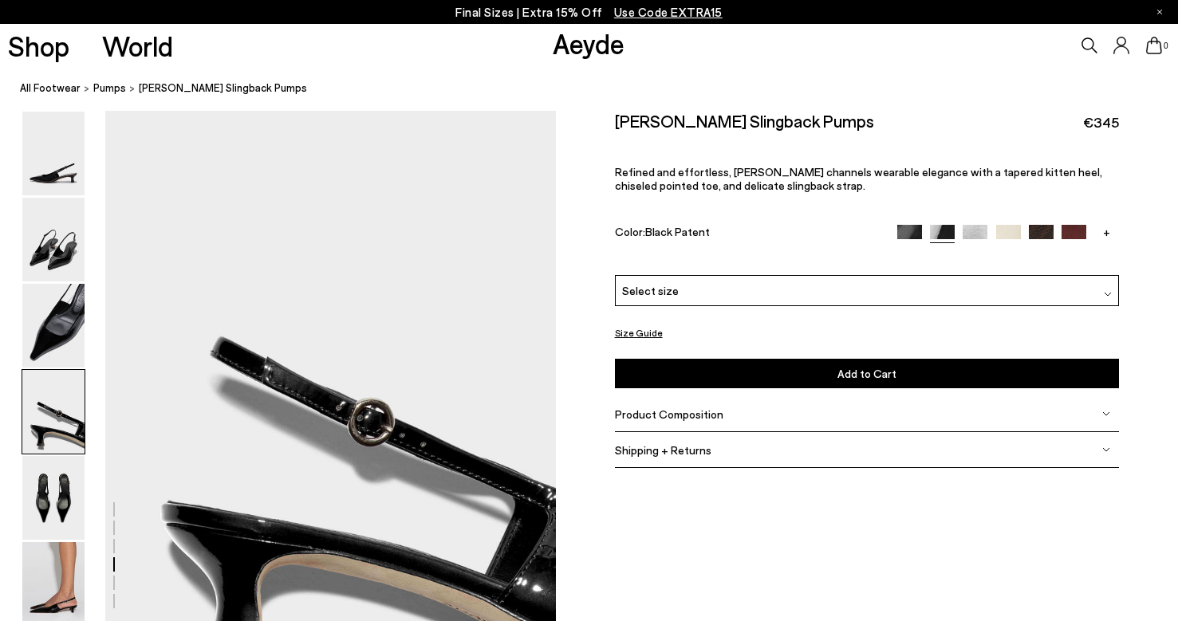
click at [1070, 225] on img at bounding box center [1074, 237] width 25 height 25
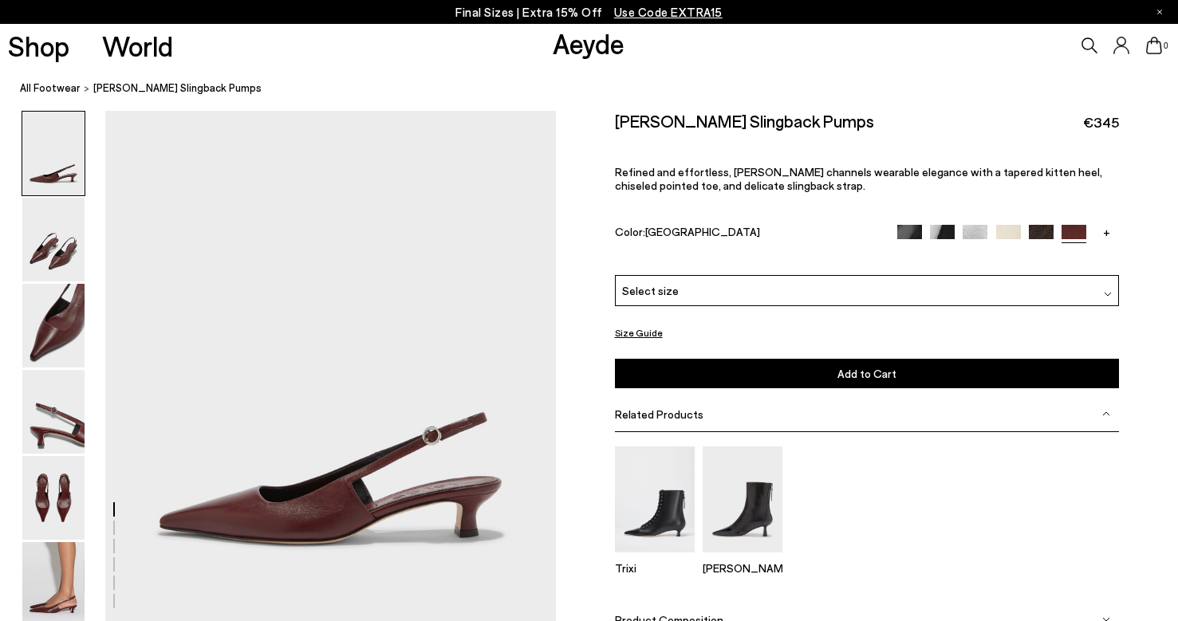
click at [705, 124] on h2 "[PERSON_NAME] Slingback Pumps" at bounding box center [744, 121] width 259 height 20
copy div "[PERSON_NAME] Slingback Pumps"
